Goal: Information Seeking & Learning: Learn about a topic

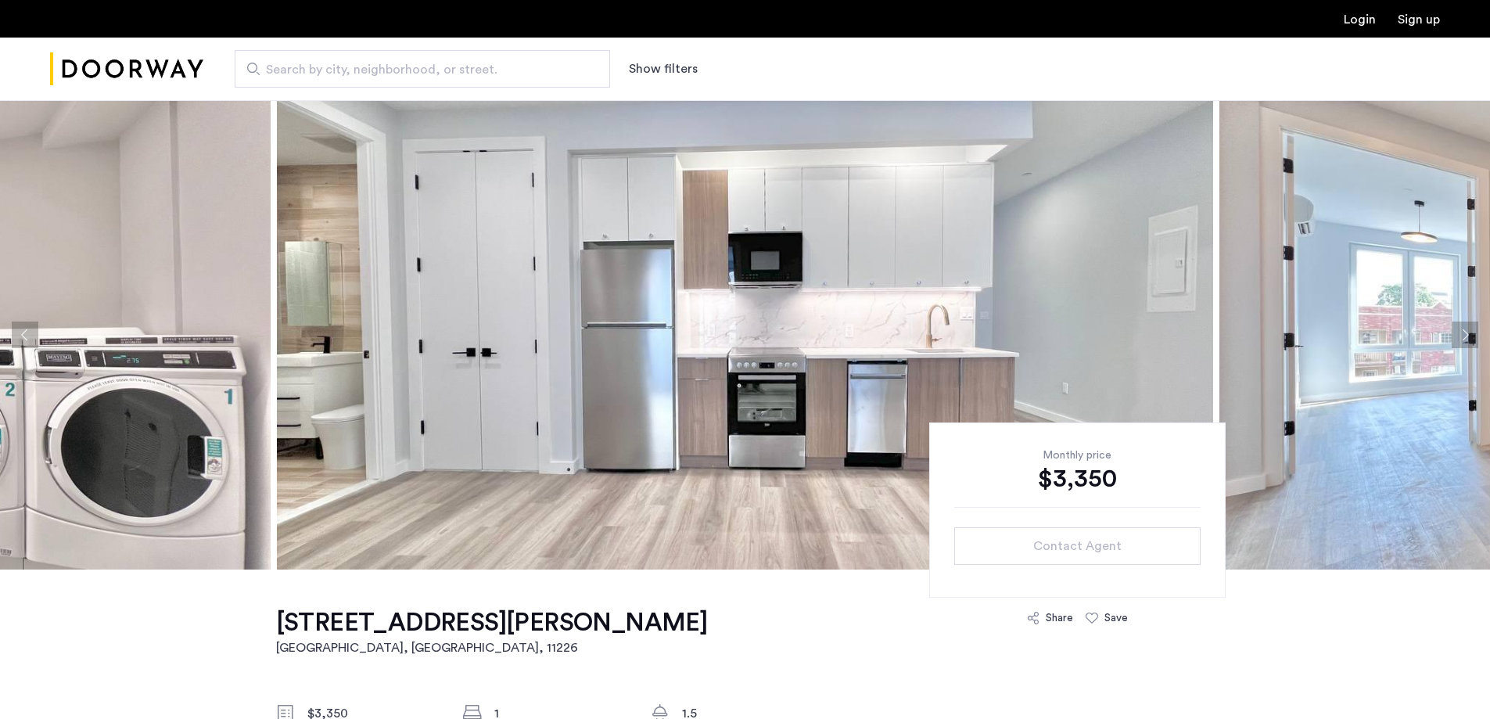
click at [763, 301] on img at bounding box center [745, 334] width 936 height 469
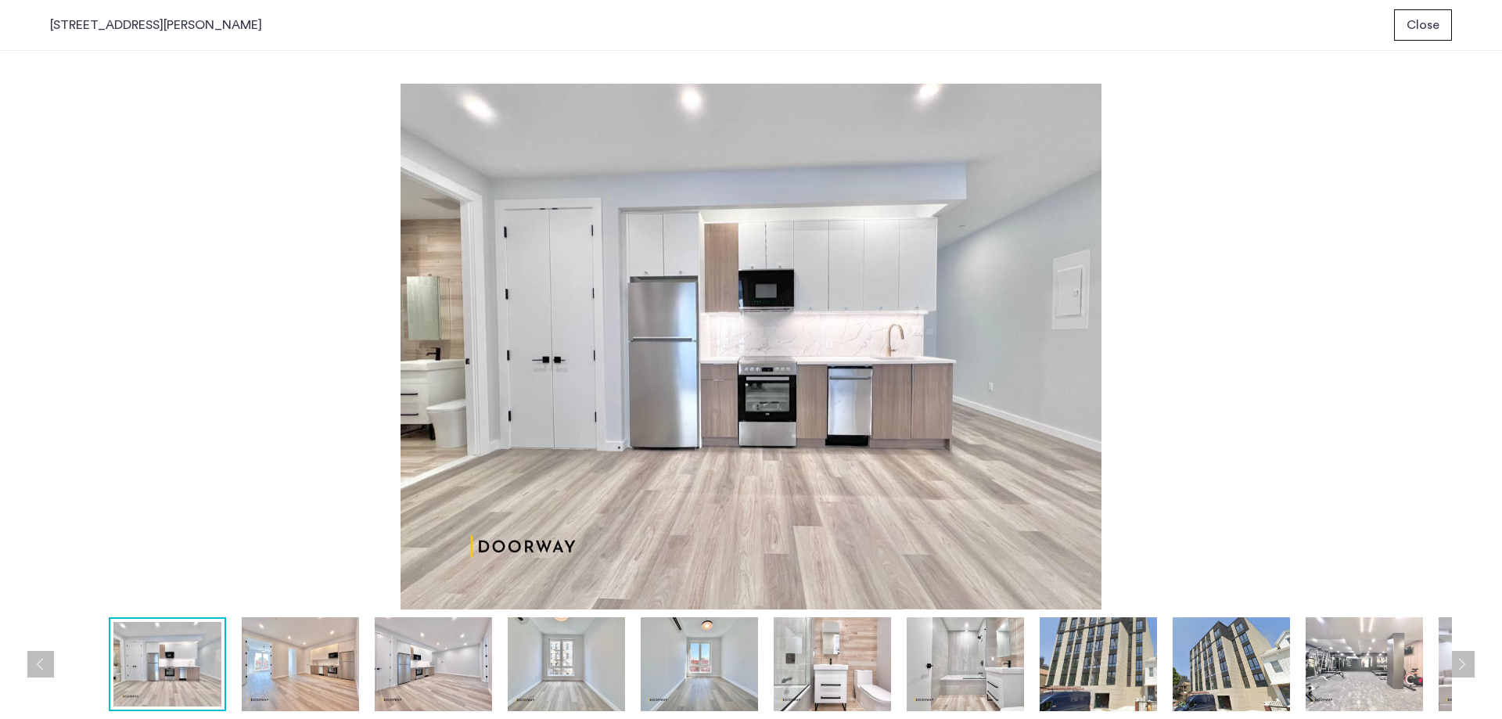
click at [617, 314] on img at bounding box center [751, 347] width 1402 height 526
click at [303, 652] on img at bounding box center [300, 664] width 117 height 94
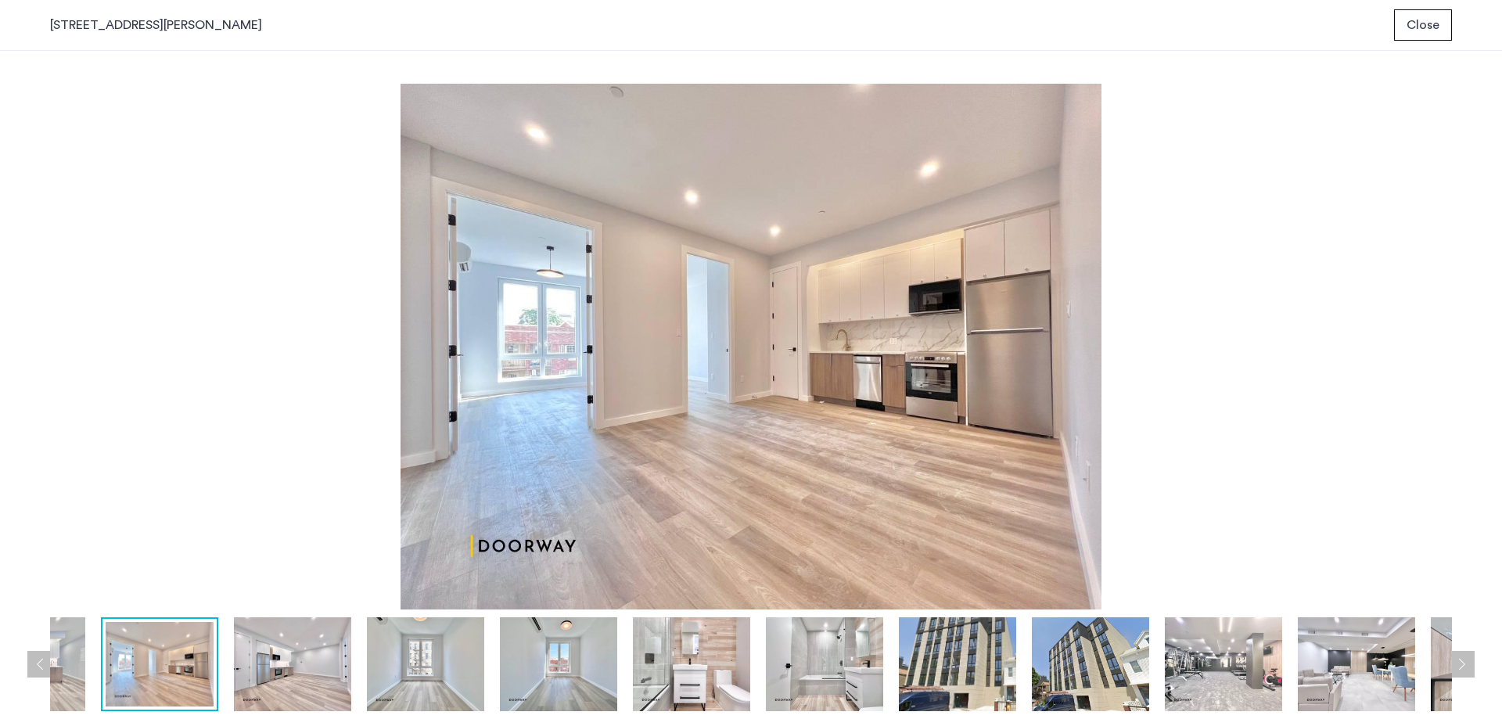
click at [308, 665] on img at bounding box center [292, 664] width 117 height 94
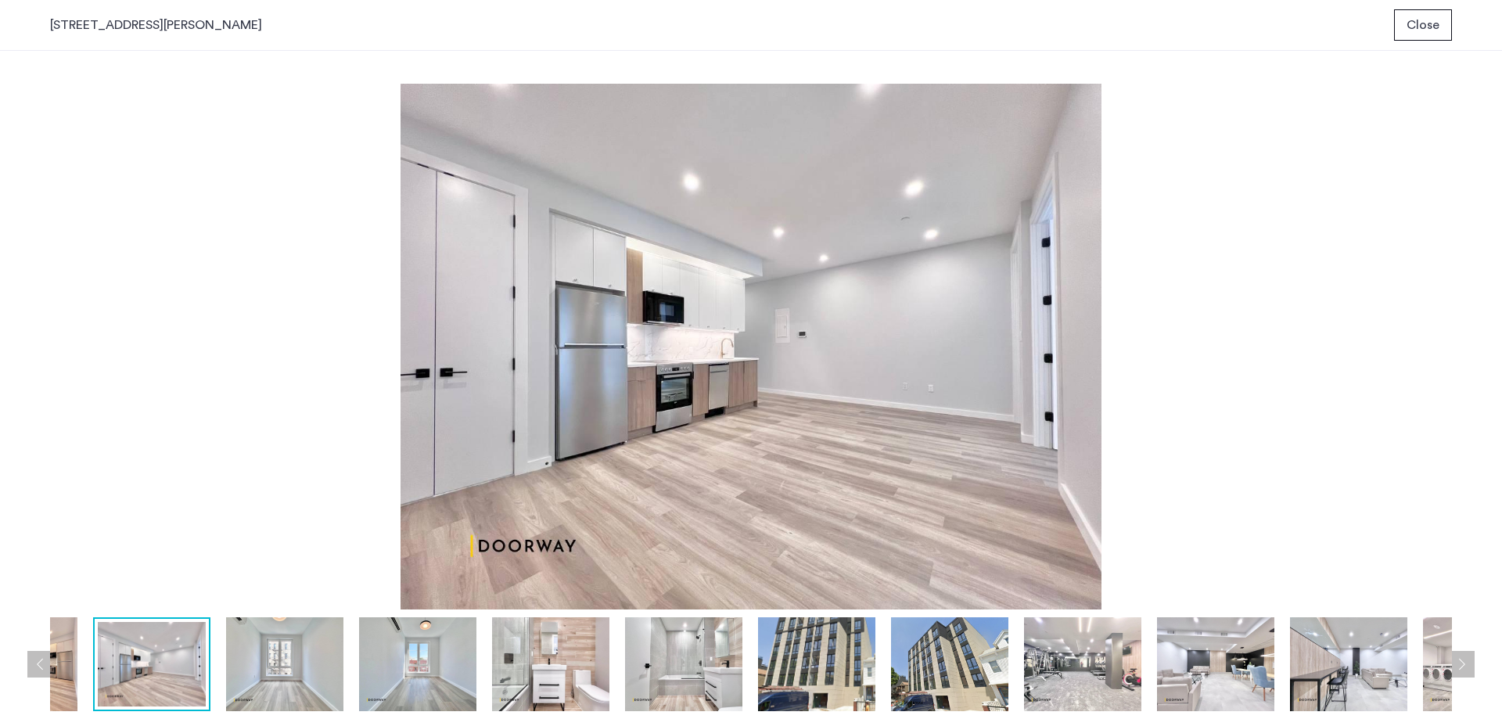
click at [314, 687] on img at bounding box center [284, 664] width 117 height 94
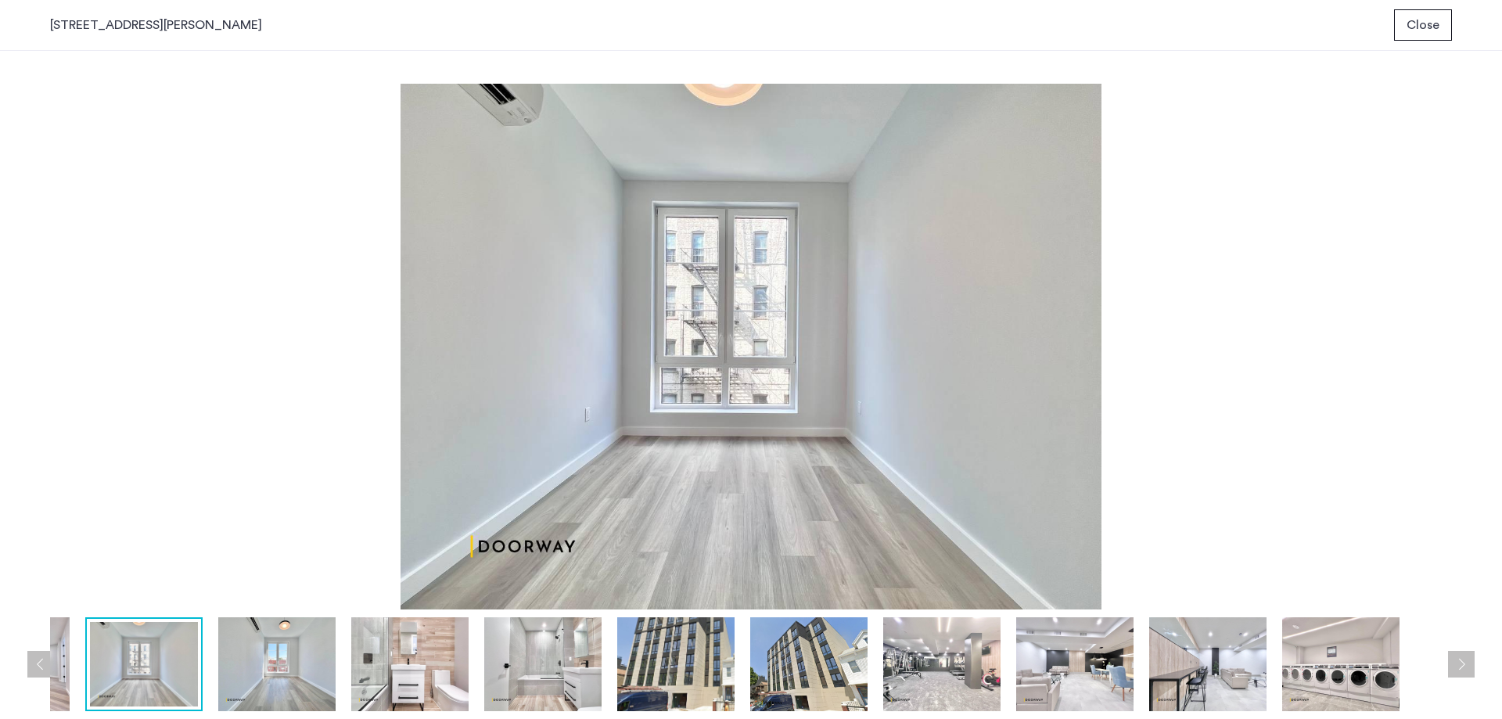
click at [404, 669] on img at bounding box center [409, 664] width 117 height 94
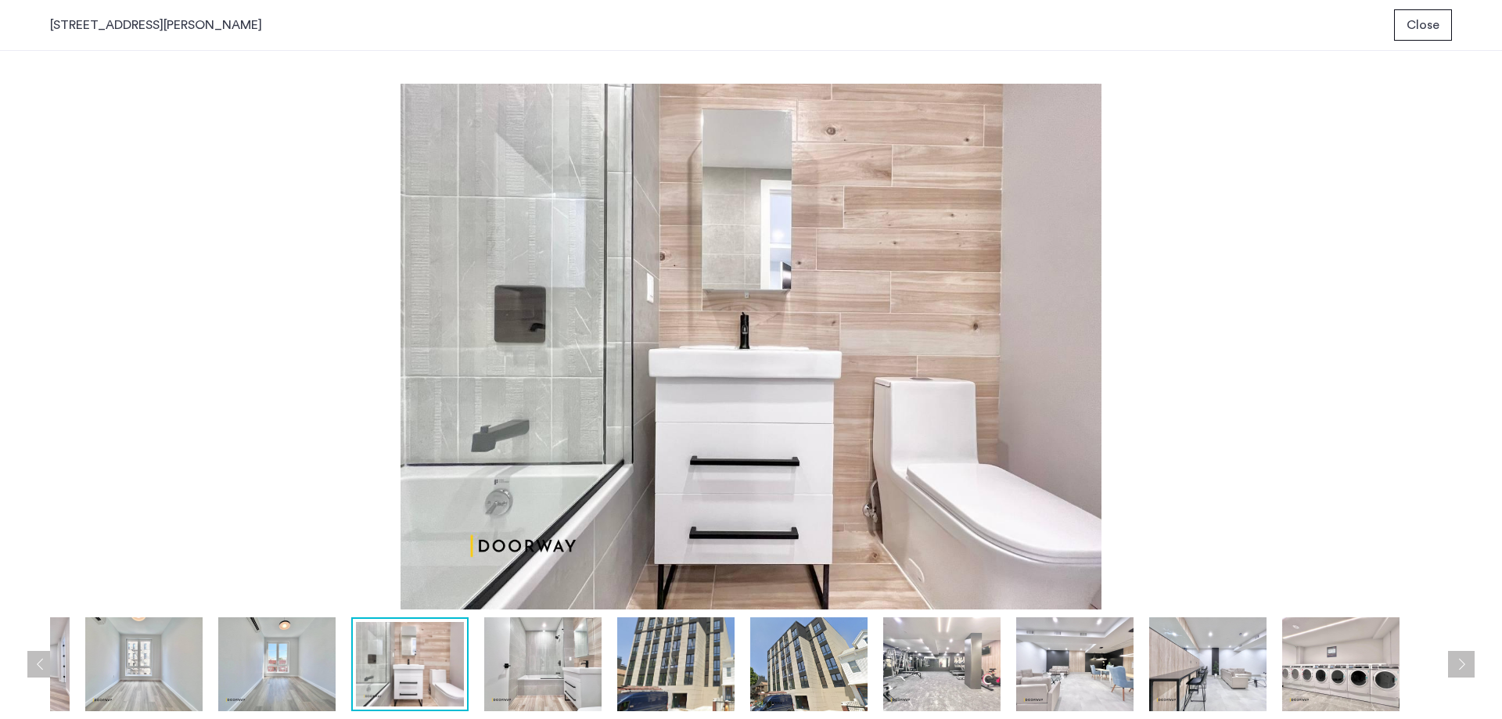
drag, startPoint x: 540, startPoint y: 664, endPoint x: 523, endPoint y: 661, distance: 16.7
click at [540, 665] on img at bounding box center [542, 664] width 117 height 94
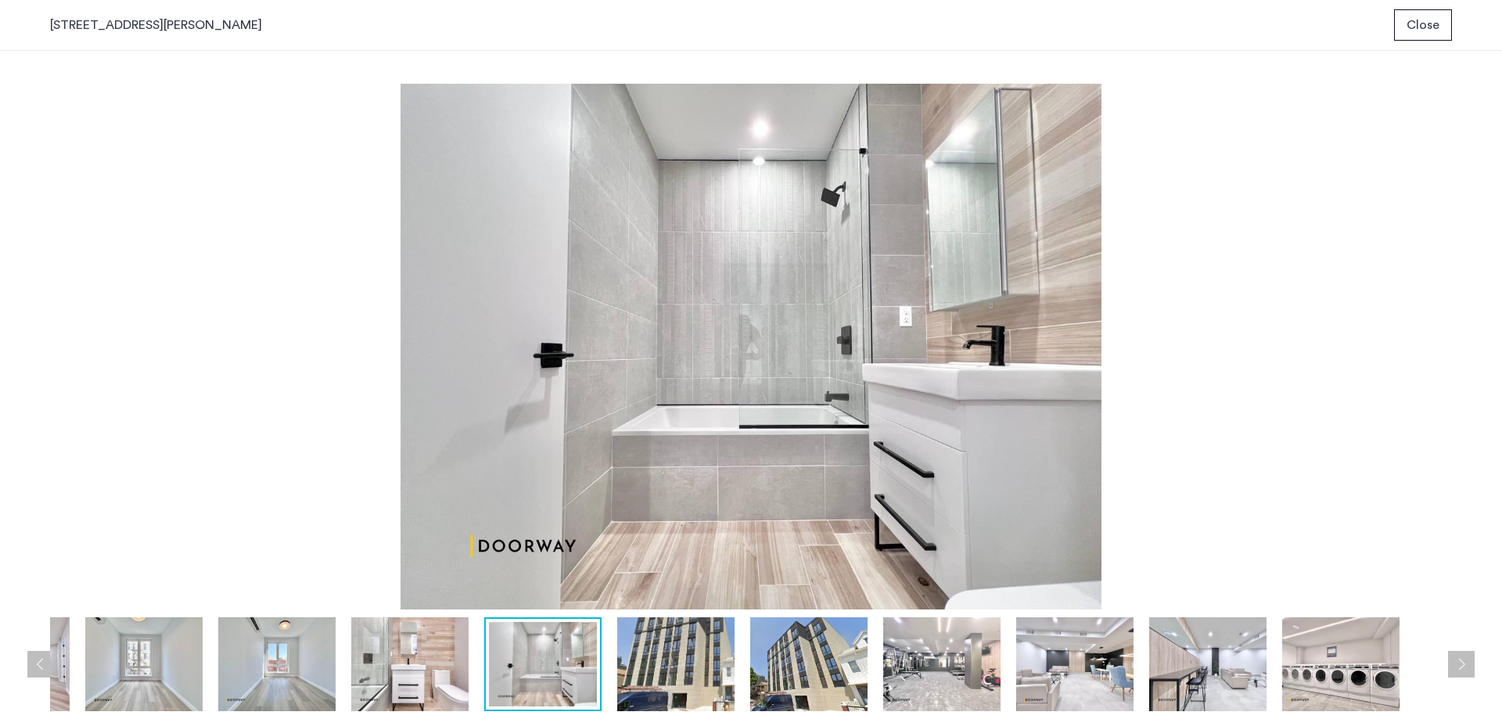
click at [662, 657] on img at bounding box center [675, 664] width 117 height 94
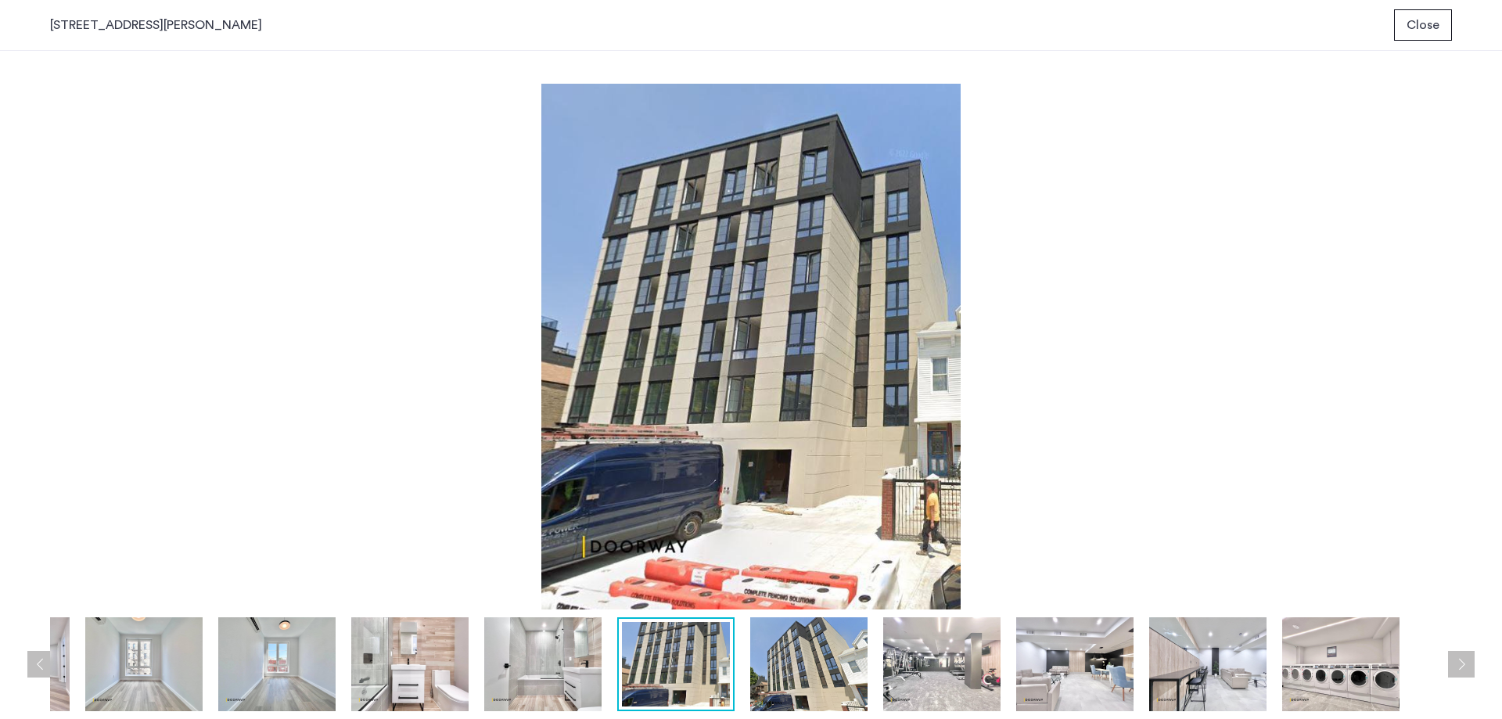
click at [804, 673] on img at bounding box center [808, 664] width 117 height 94
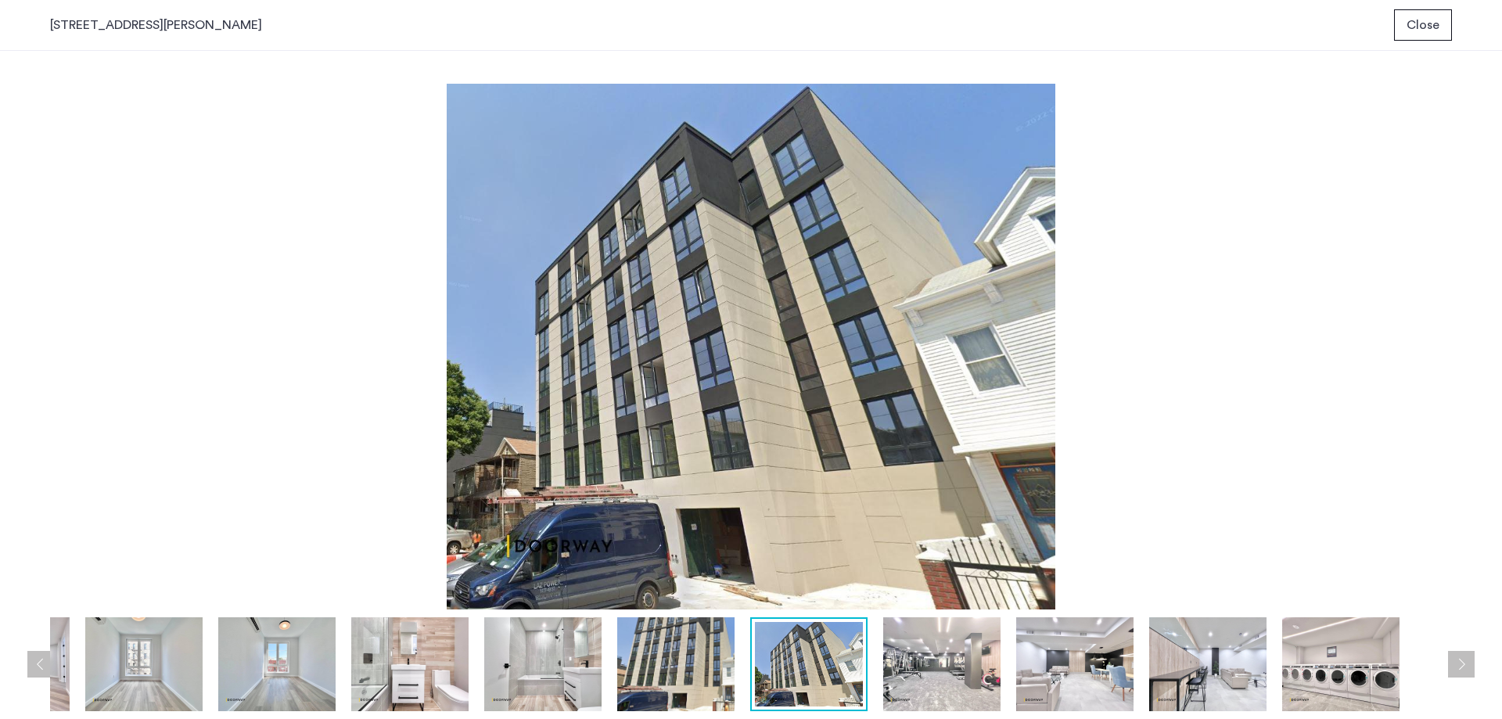
click at [920, 648] on img at bounding box center [941, 664] width 117 height 94
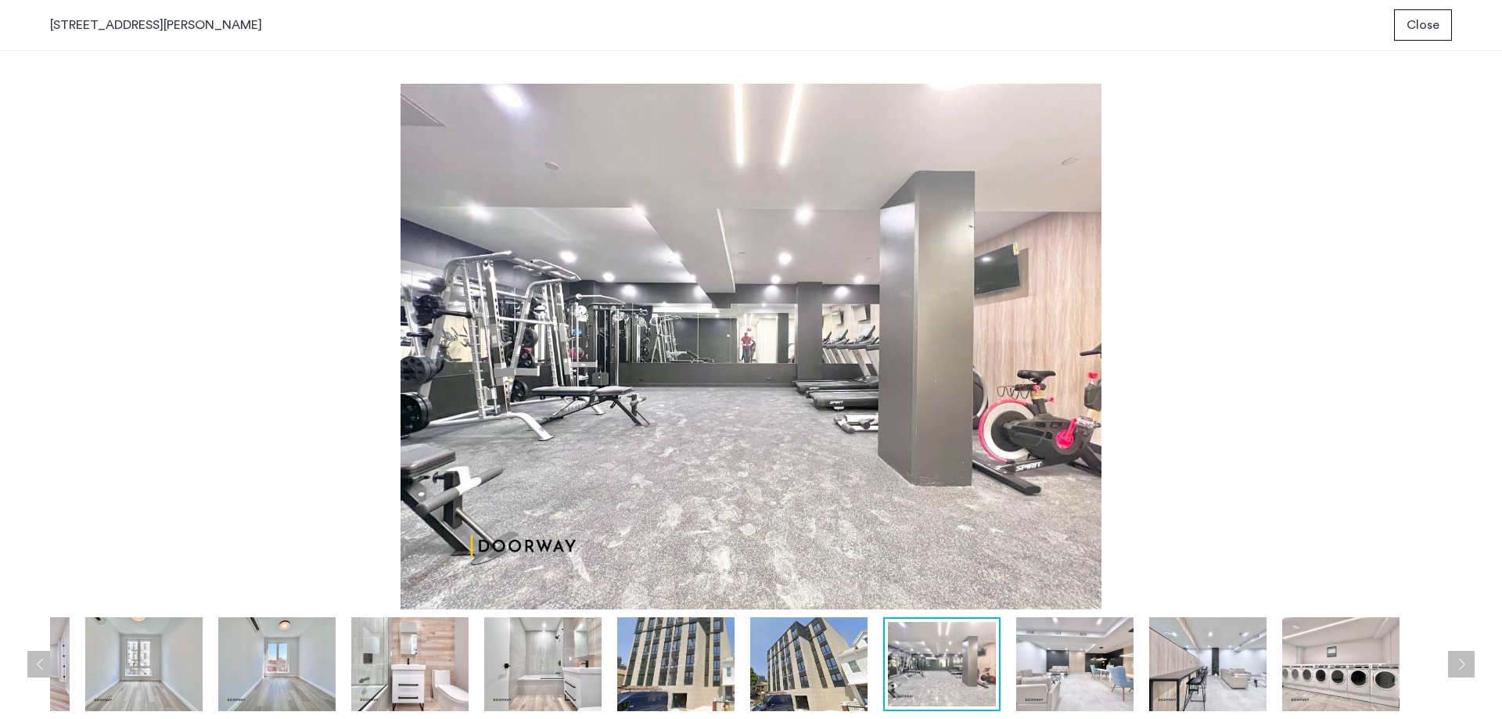
click at [1094, 670] on img at bounding box center [1074, 664] width 117 height 94
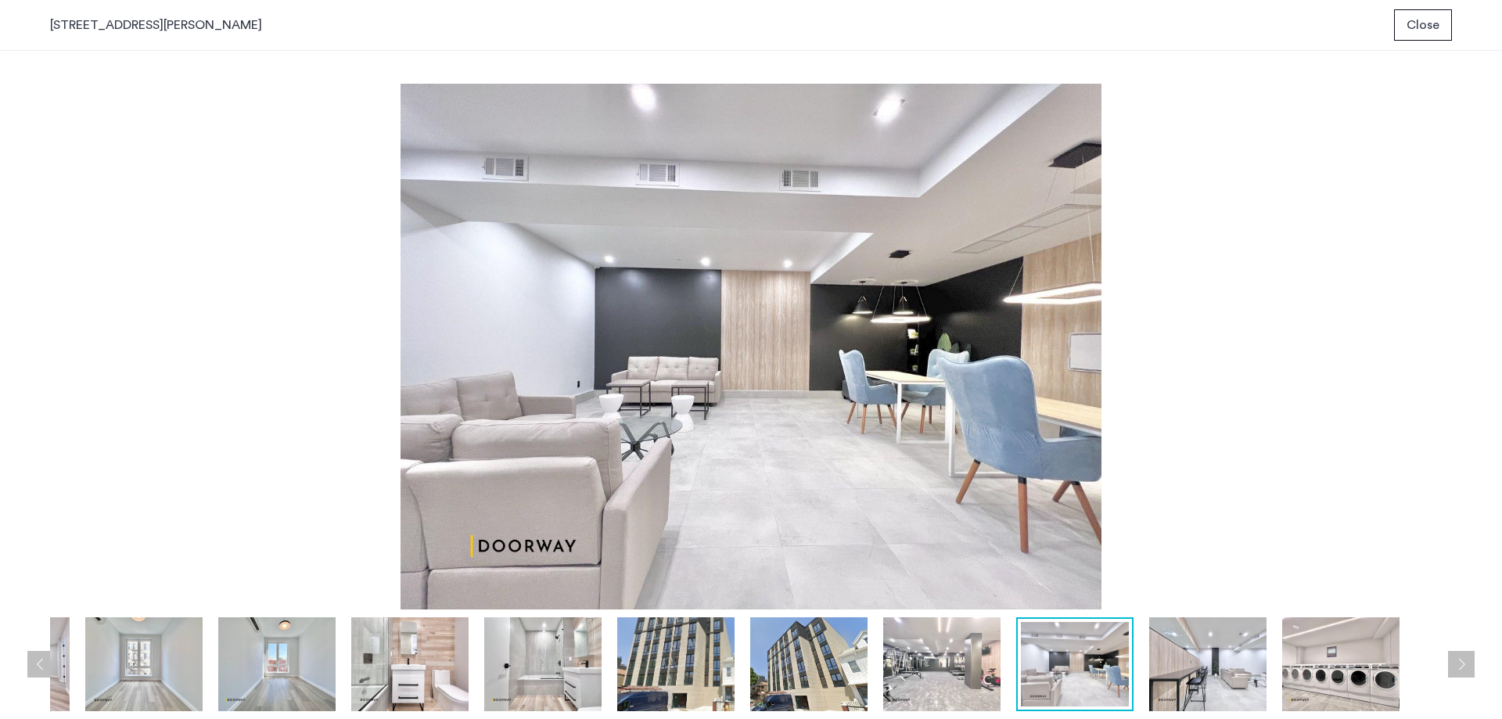
click at [1197, 686] on img at bounding box center [1207, 664] width 117 height 94
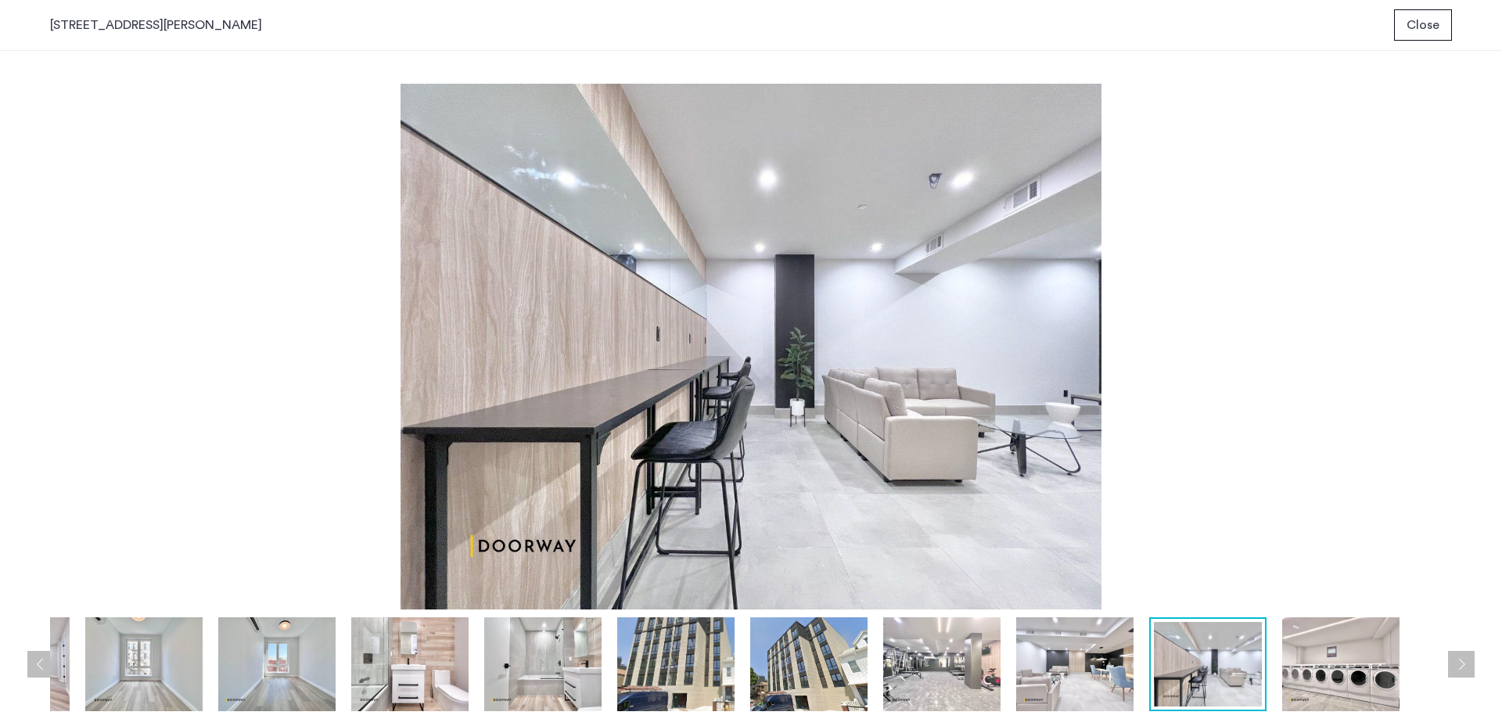
click at [1323, 671] on img at bounding box center [1340, 664] width 117 height 94
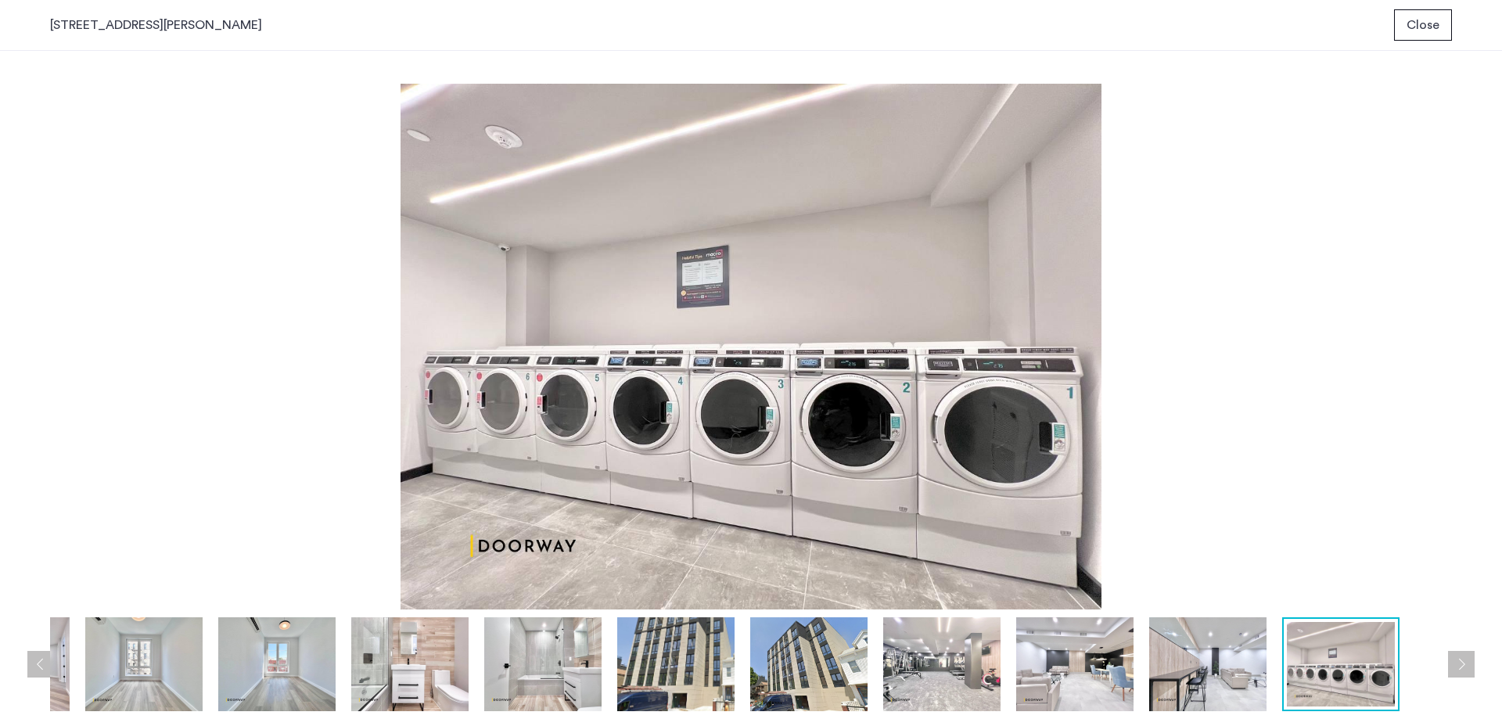
click at [41, 669] on button "Previous apartment" at bounding box center [40, 664] width 27 height 27
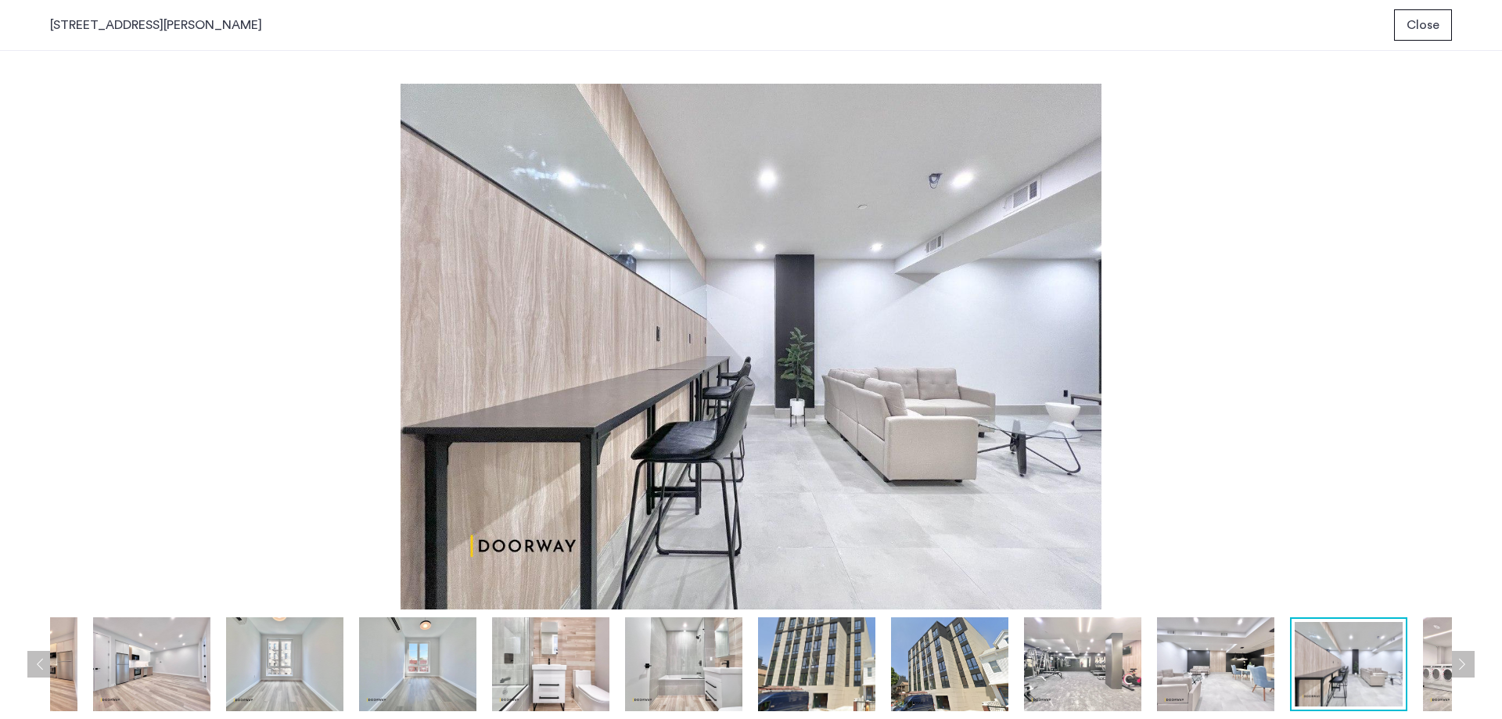
click at [40, 669] on button "Previous apartment" at bounding box center [40, 664] width 27 height 27
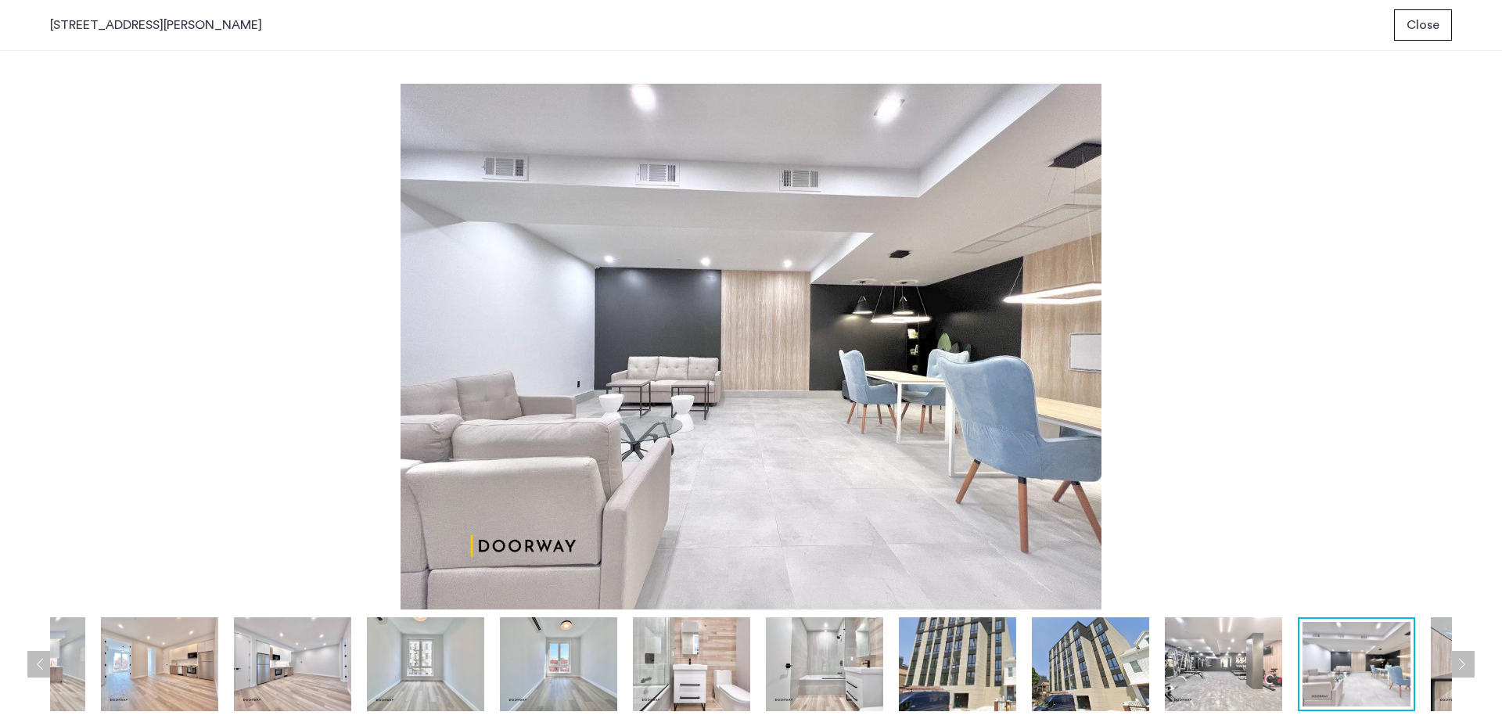
click at [36, 668] on button "Previous apartment" at bounding box center [40, 664] width 27 height 27
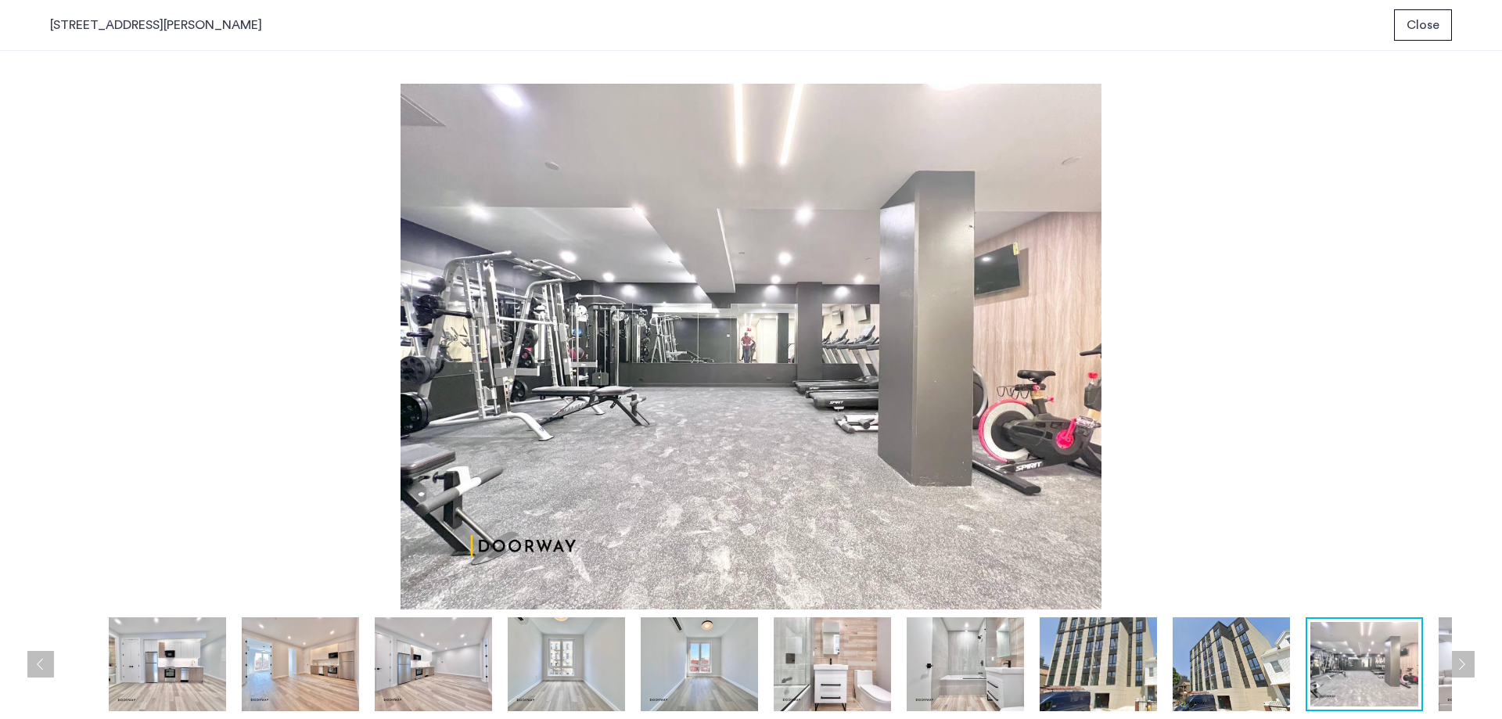
click at [34, 667] on button "Previous apartment" at bounding box center [40, 664] width 27 height 27
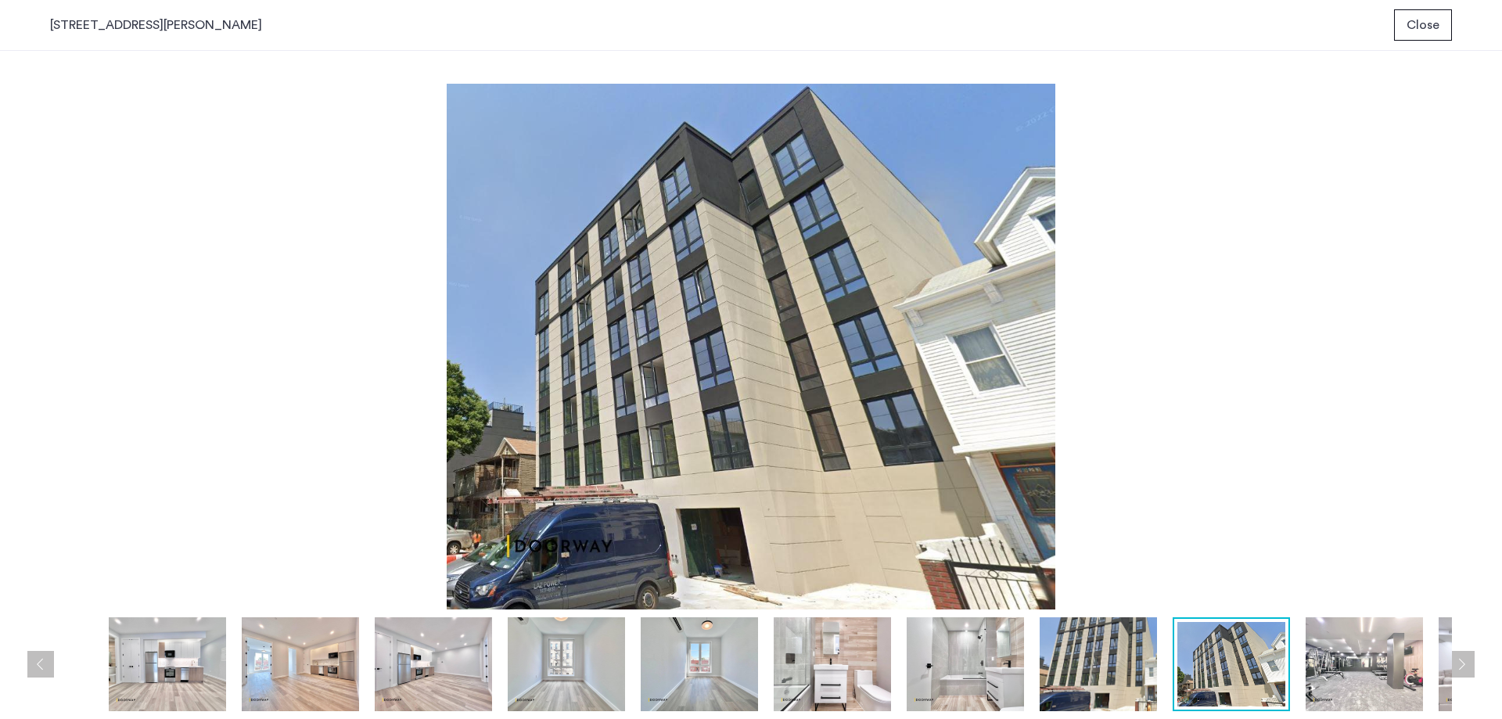
click at [149, 669] on img at bounding box center [167, 664] width 117 height 94
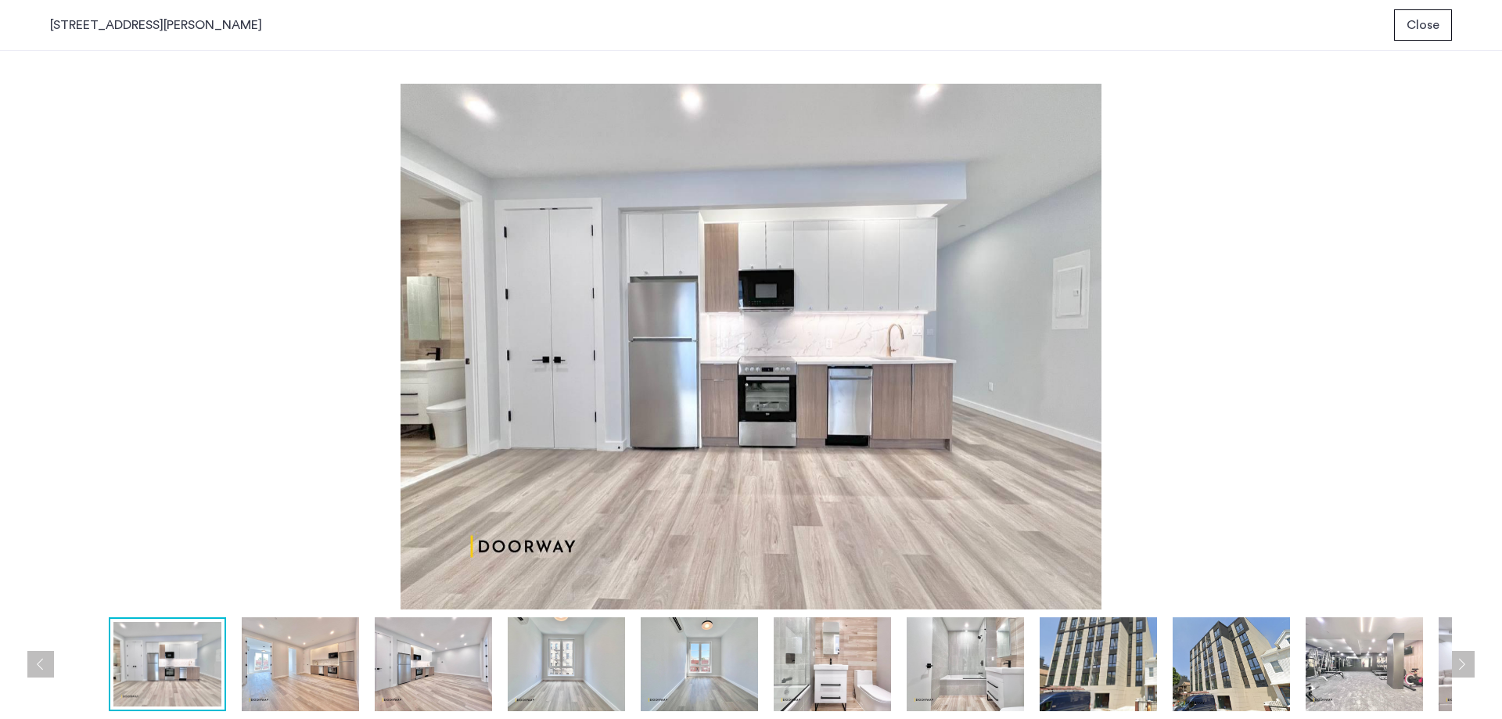
click at [580, 422] on img at bounding box center [751, 347] width 1402 height 526
drag, startPoint x: 48, startPoint y: 26, endPoint x: 504, endPoint y: 38, distance: 456.9
click at [504, 38] on div "[STREET_ADDRESS][PERSON_NAME] Close" at bounding box center [751, 25] width 1502 height 51
click at [223, 120] on img at bounding box center [751, 347] width 1402 height 526
click at [1280, 365] on img at bounding box center [751, 347] width 1402 height 526
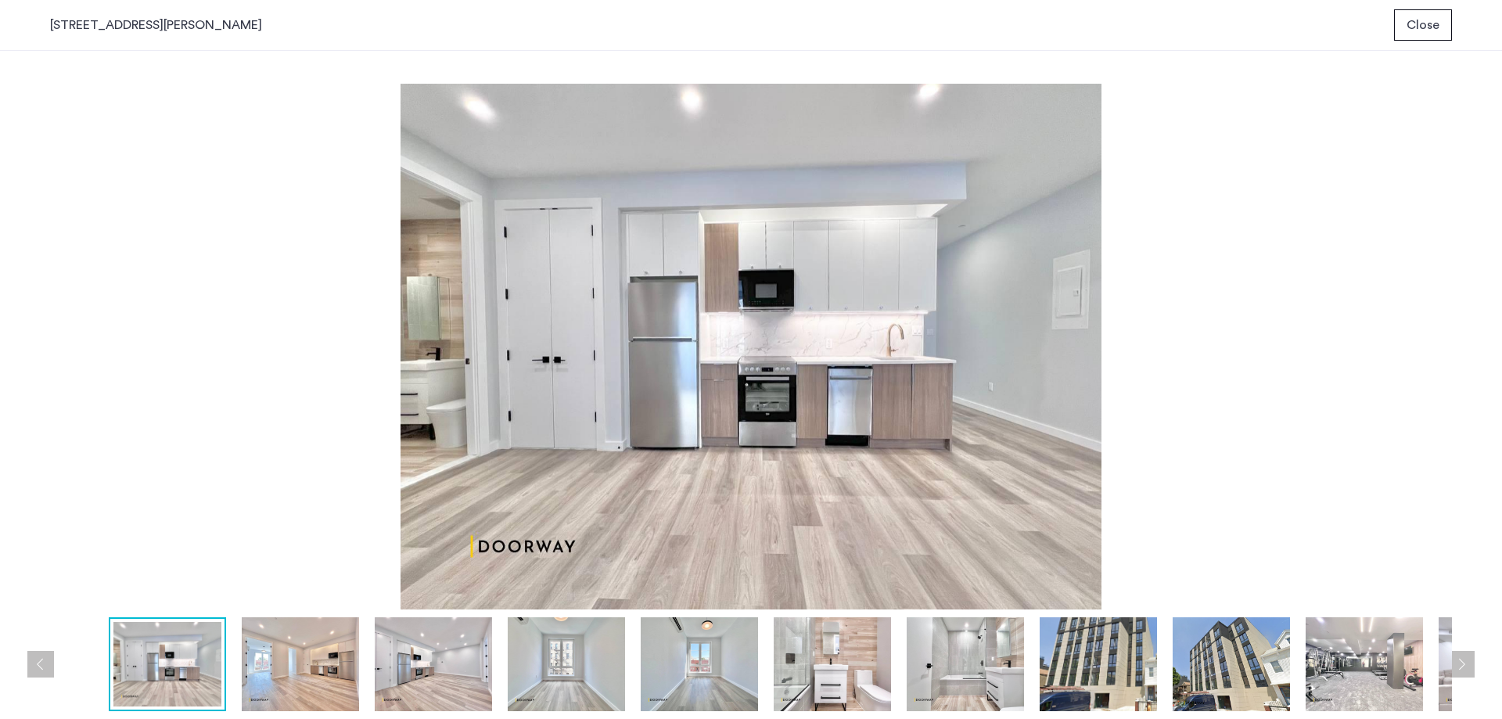
click at [328, 677] on img at bounding box center [300, 664] width 117 height 94
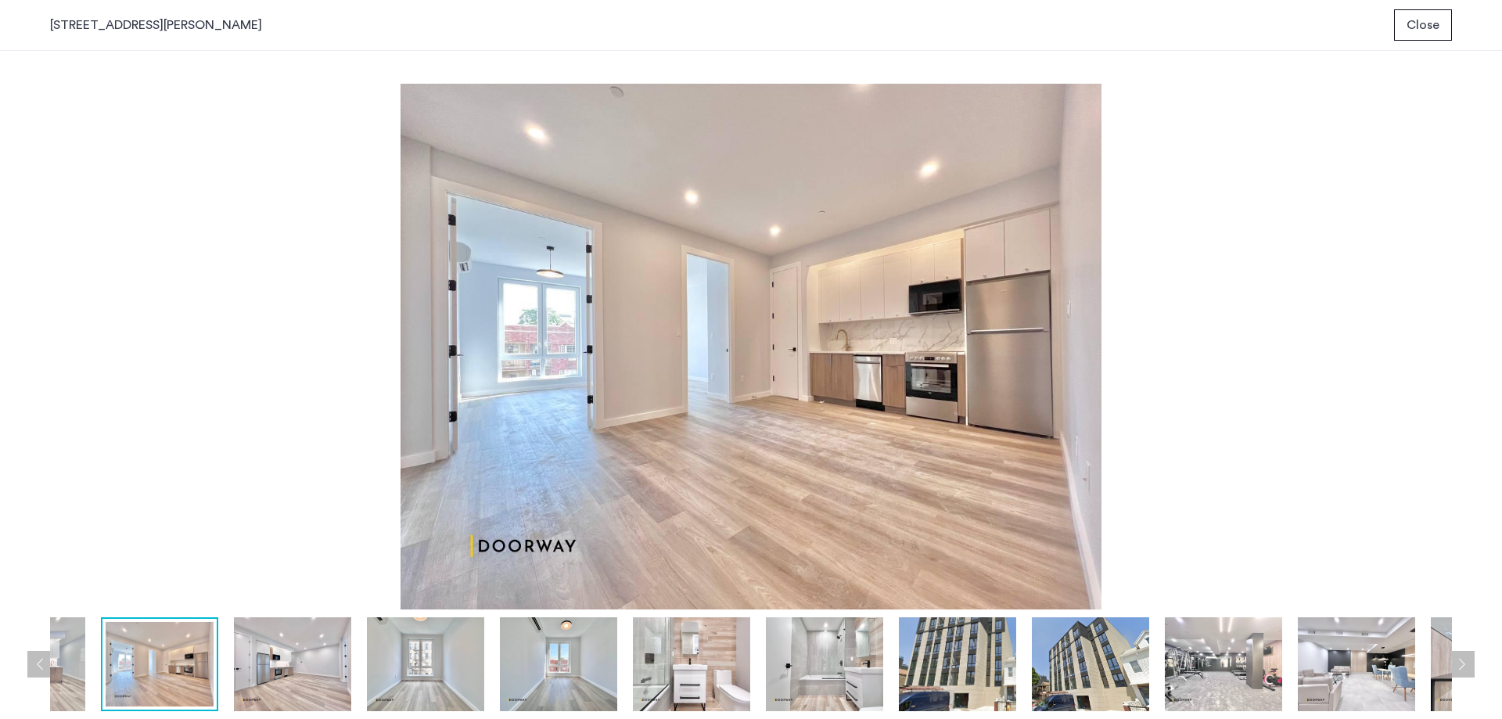
click at [659, 484] on img at bounding box center [751, 347] width 1402 height 526
click at [256, 680] on img at bounding box center [292, 664] width 117 height 94
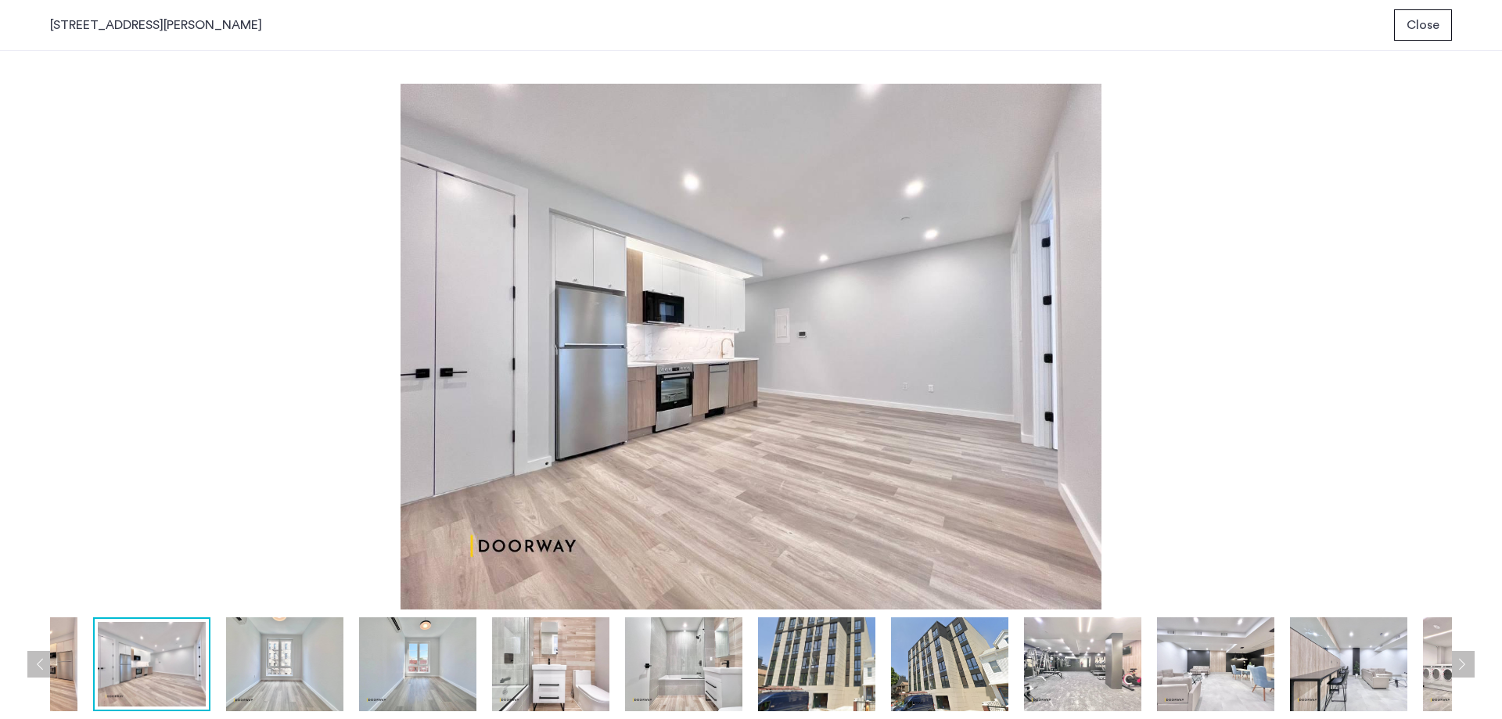
click at [594, 478] on img at bounding box center [751, 347] width 1402 height 526
click at [308, 669] on img at bounding box center [284, 664] width 117 height 94
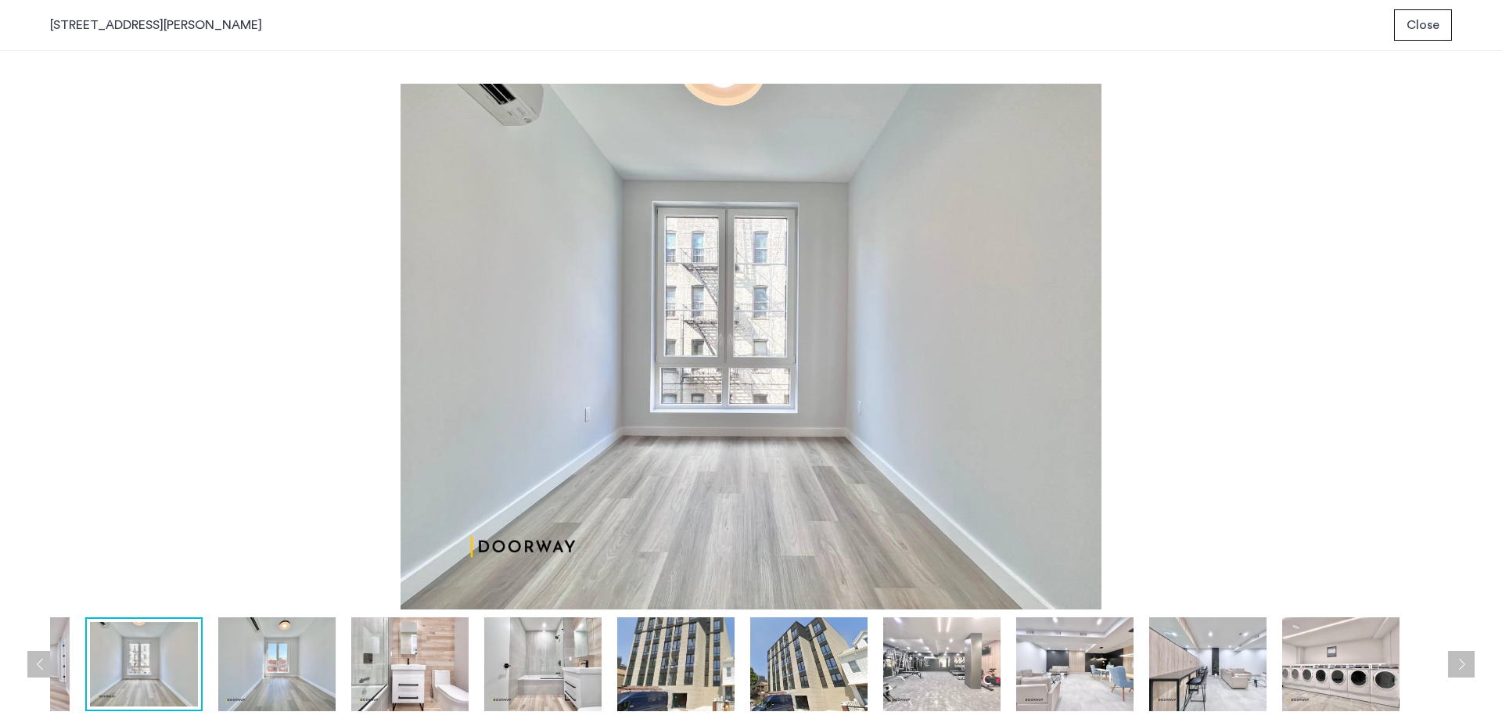
click at [404, 670] on img at bounding box center [409, 664] width 117 height 94
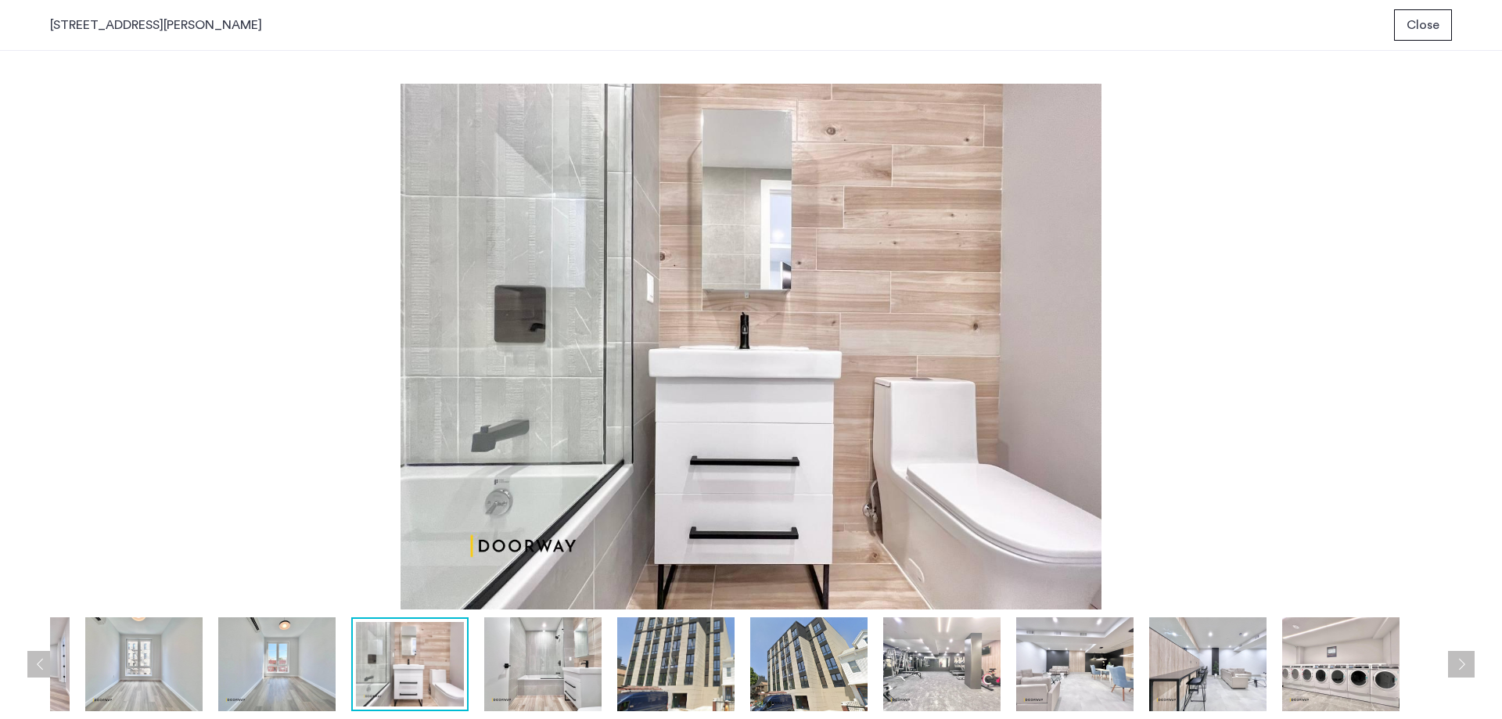
click at [540, 674] on img at bounding box center [542, 664] width 117 height 94
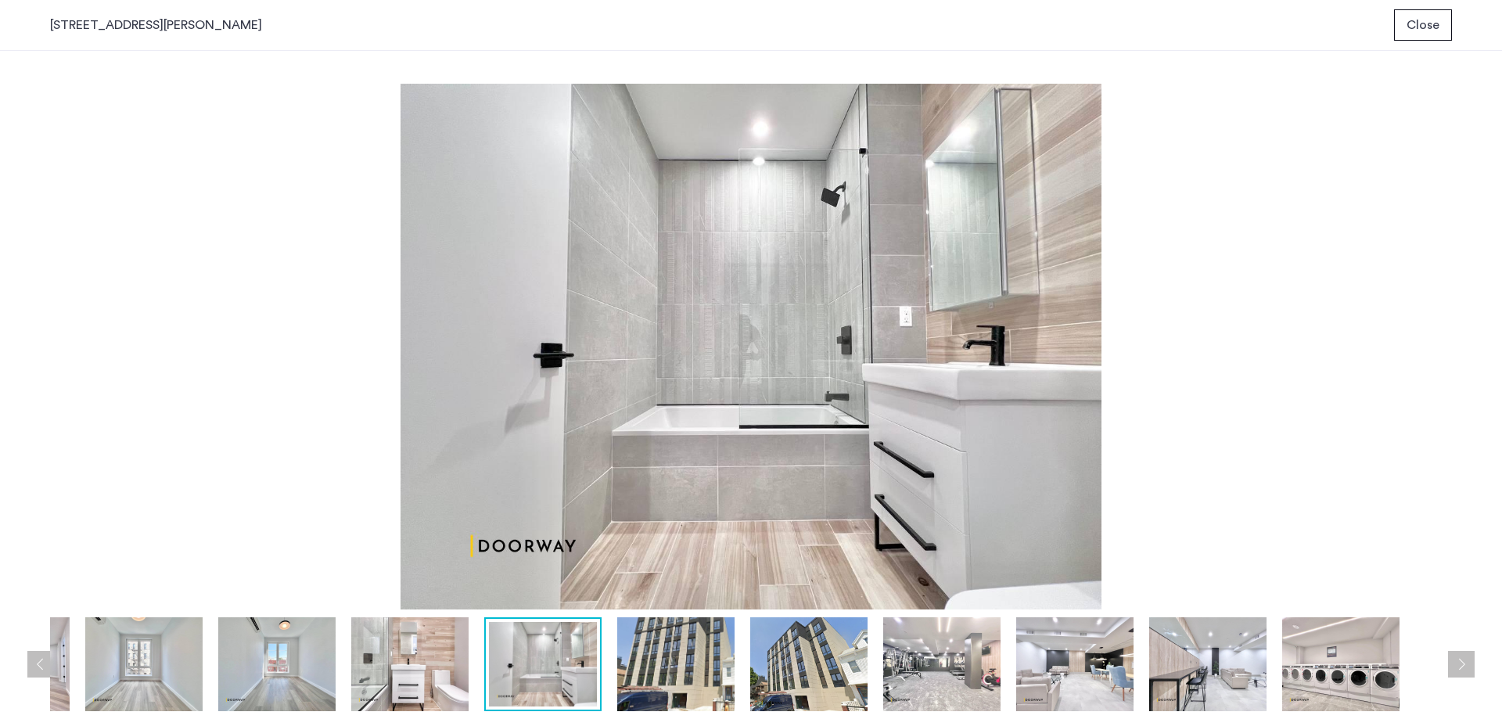
click at [695, 674] on img at bounding box center [675, 664] width 117 height 94
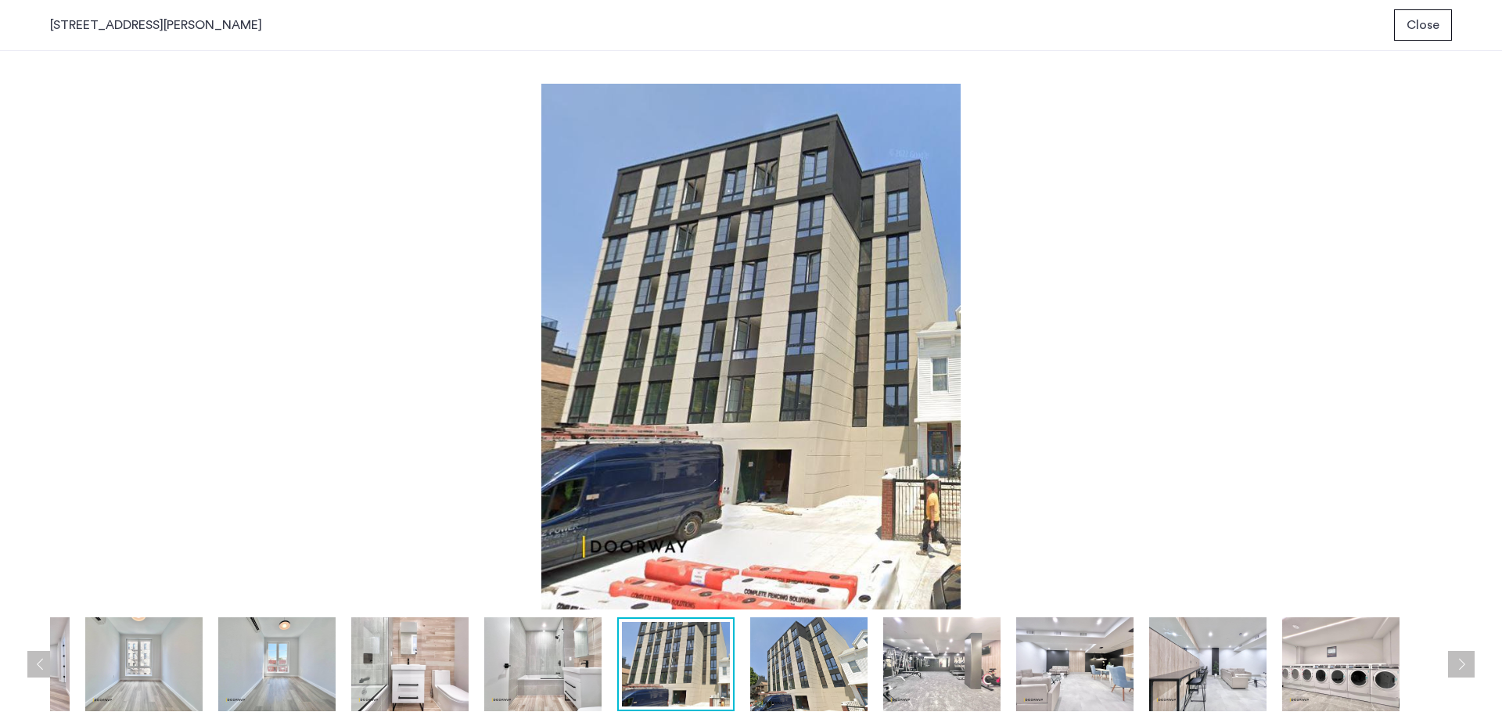
click at [802, 680] on img at bounding box center [808, 664] width 117 height 94
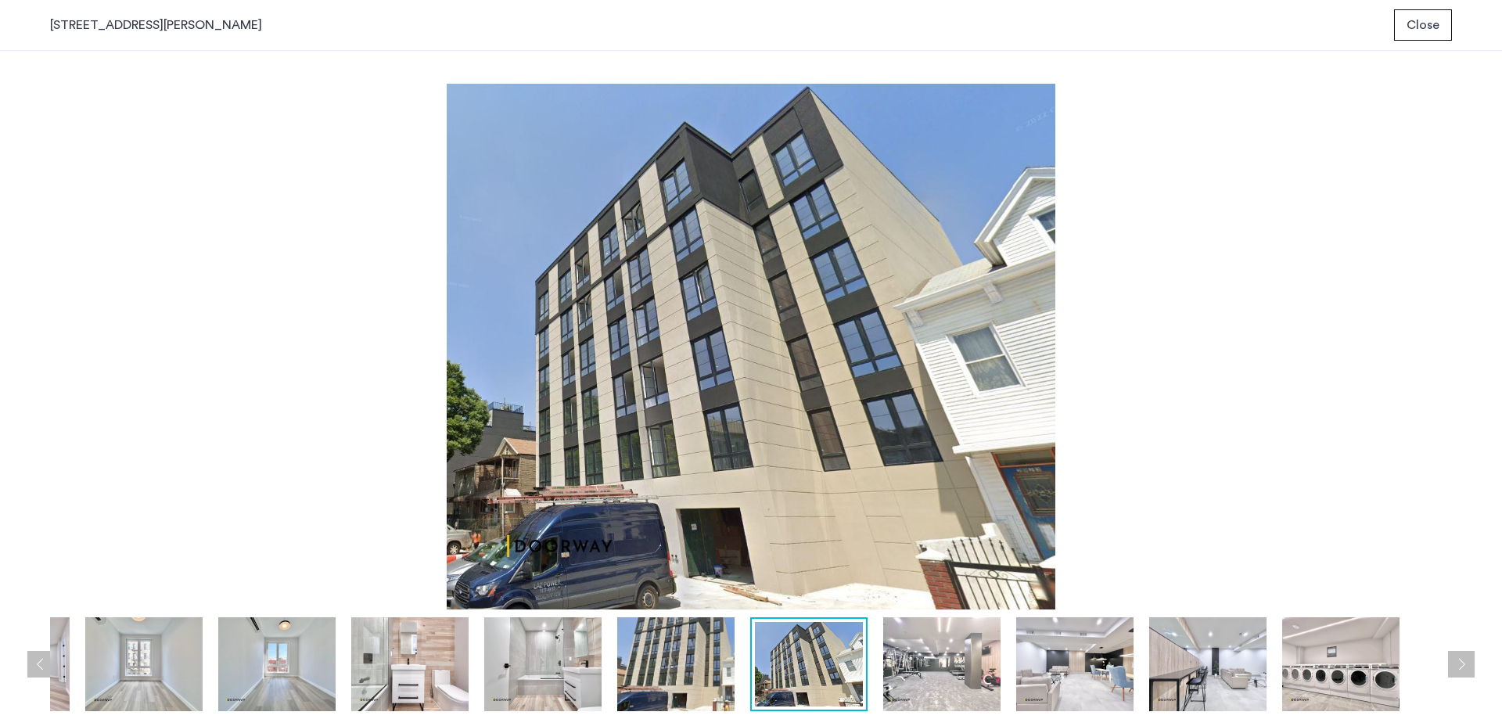
click at [943, 673] on img at bounding box center [941, 664] width 117 height 94
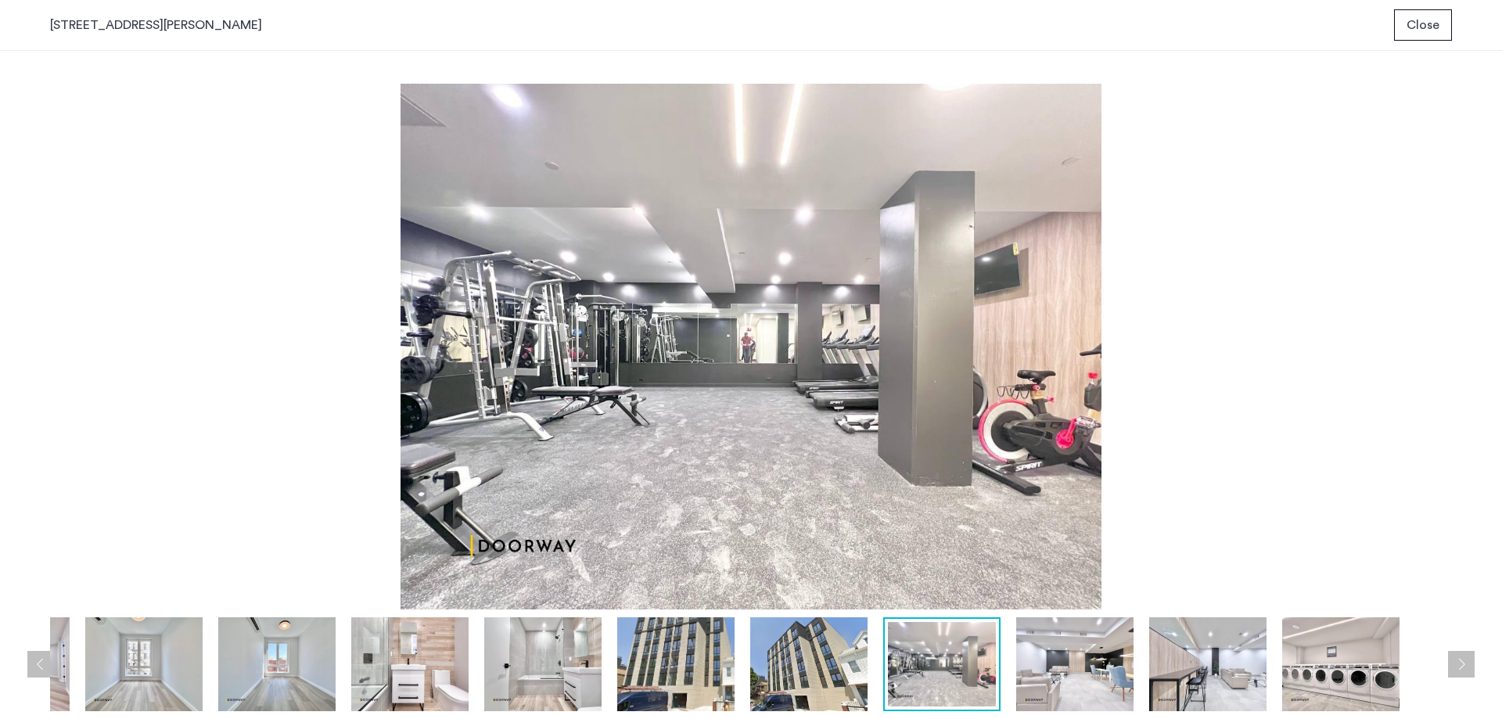
drag, startPoint x: 1091, startPoint y: 675, endPoint x: 1099, endPoint y: 677, distance: 8.0
click at [1091, 677] on img at bounding box center [1074, 664] width 117 height 94
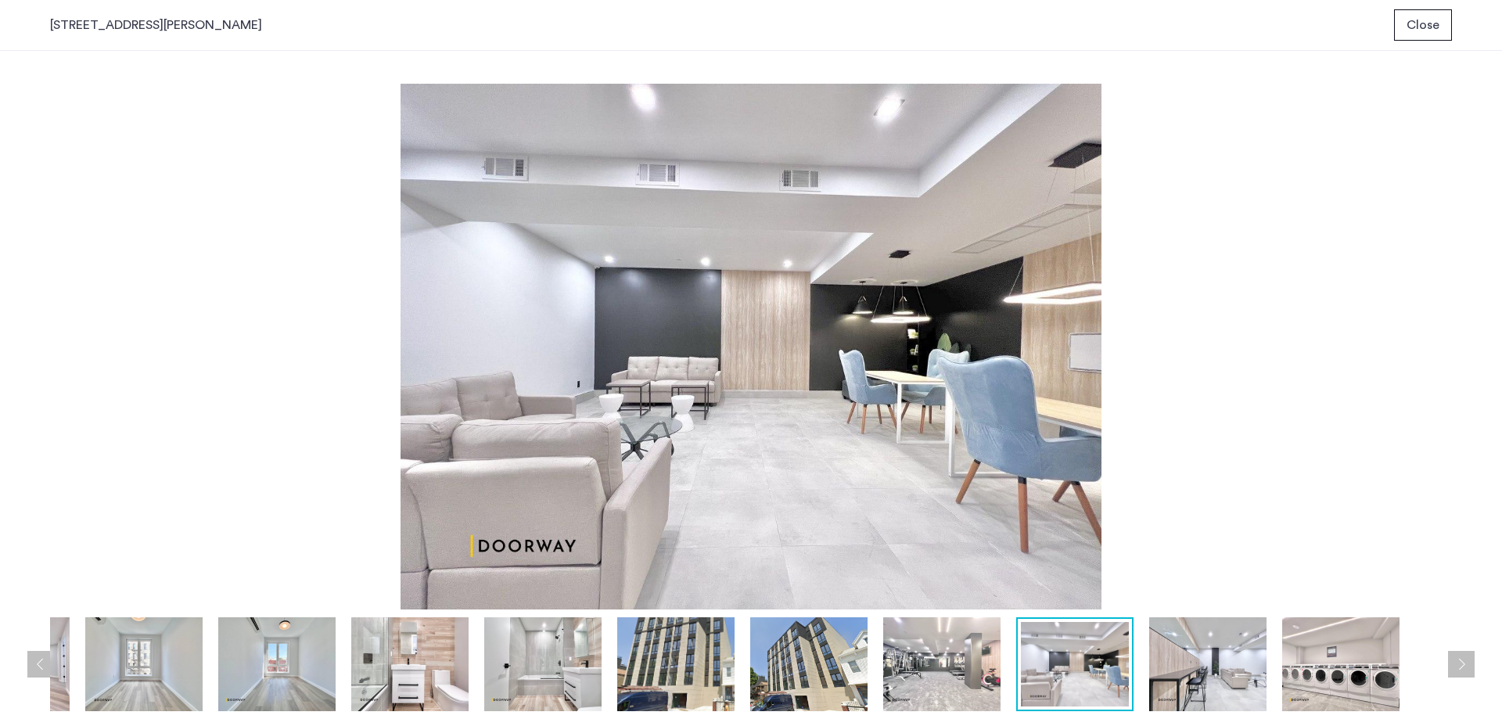
click at [1199, 678] on img at bounding box center [1207, 664] width 117 height 94
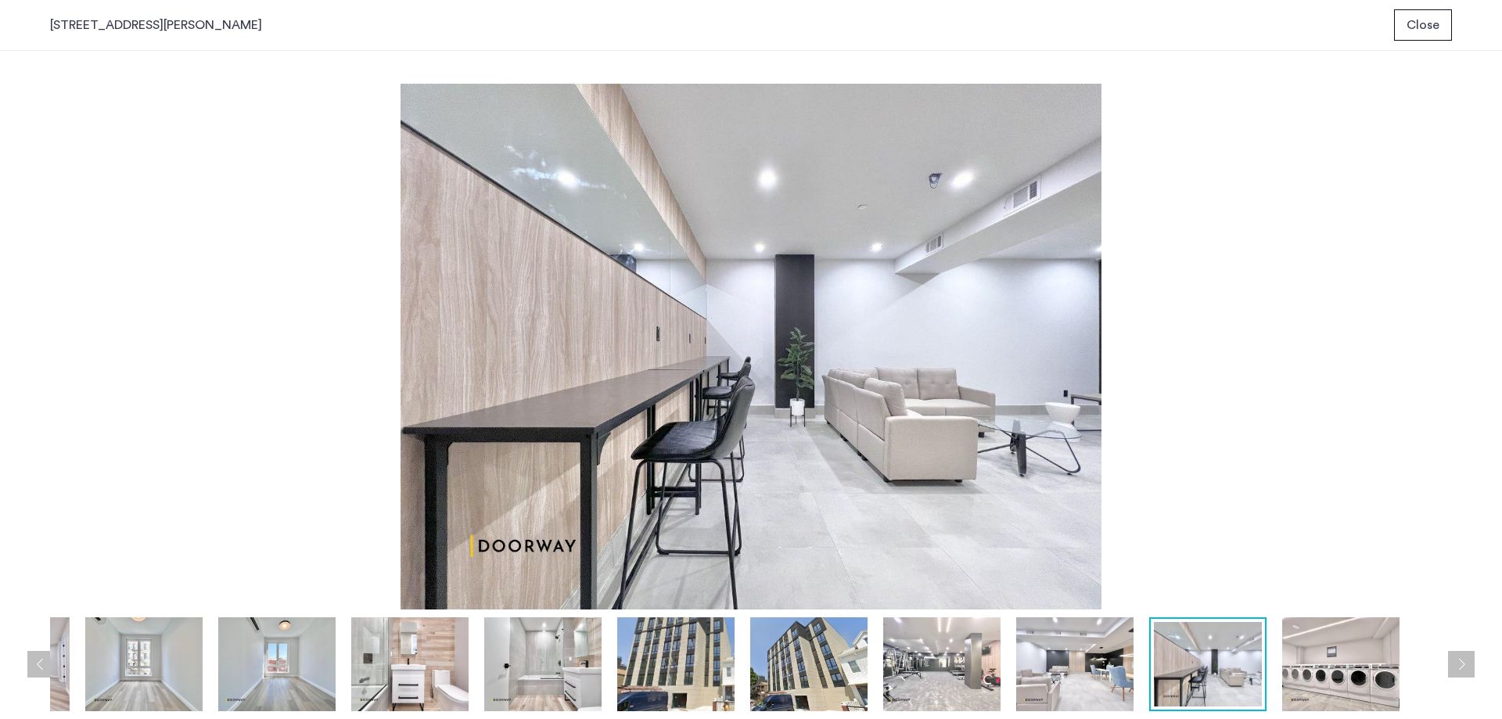
click at [1338, 683] on img at bounding box center [1340, 664] width 117 height 94
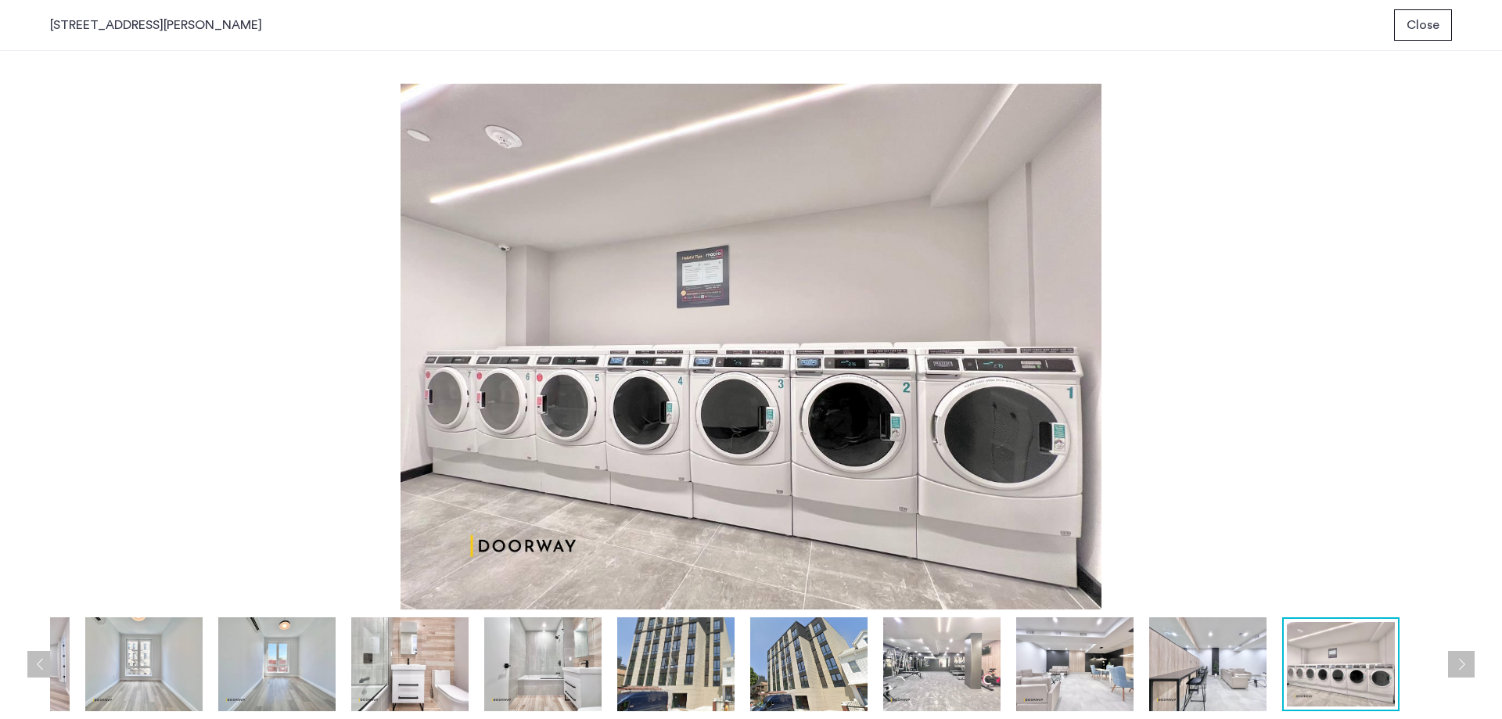
click at [1455, 670] on button "Next apartment" at bounding box center [1461, 664] width 27 height 27
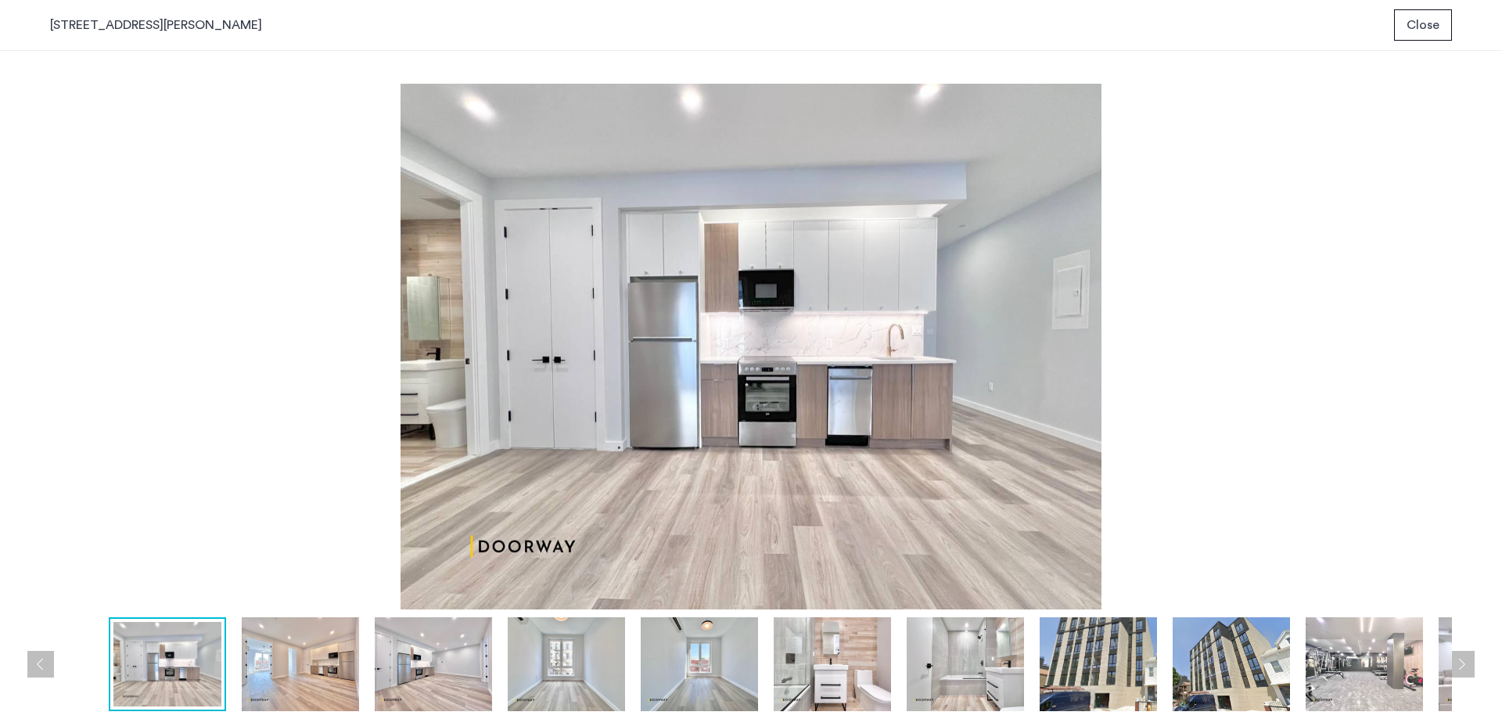
click at [1460, 660] on button "Next apartment" at bounding box center [1461, 664] width 27 height 27
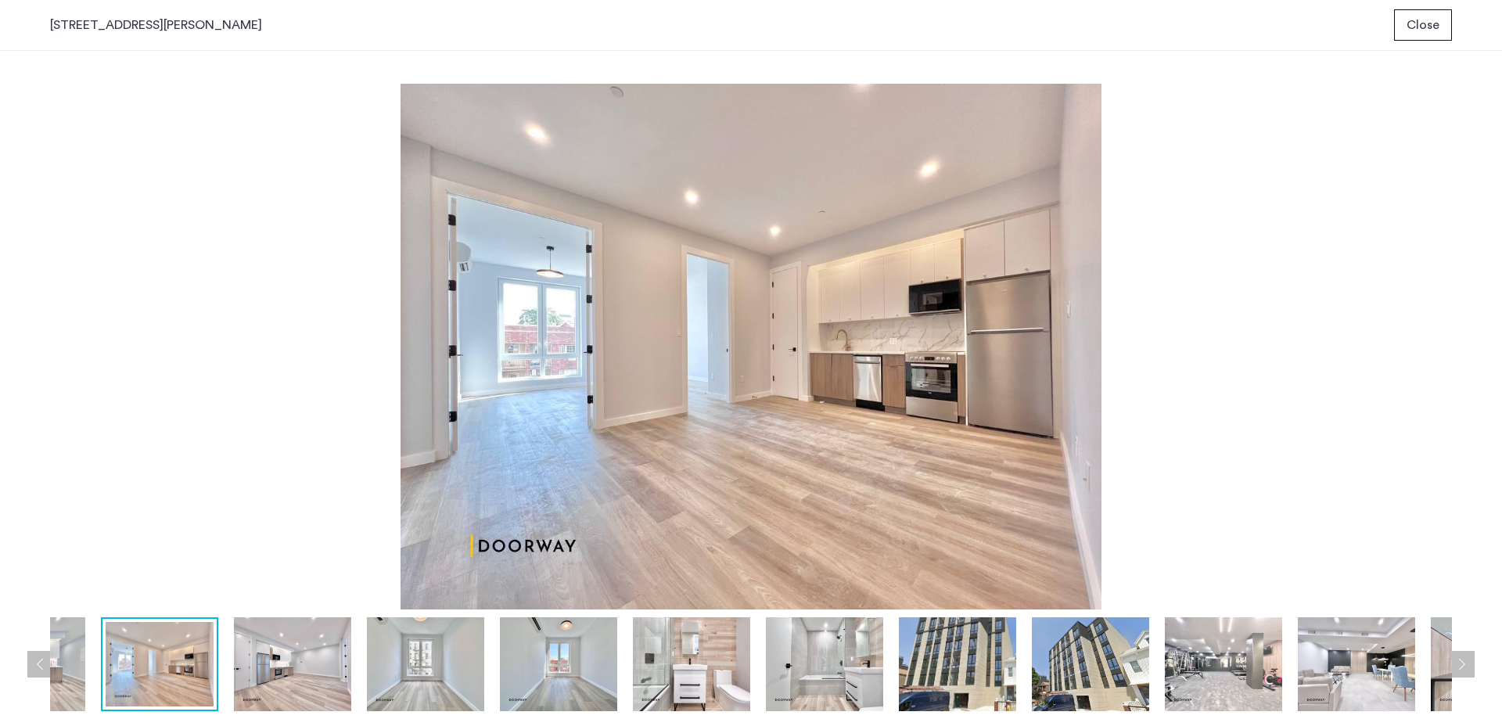
click at [1323, 497] on img at bounding box center [751, 347] width 1402 height 526
